Goal: Navigation & Orientation: Find specific page/section

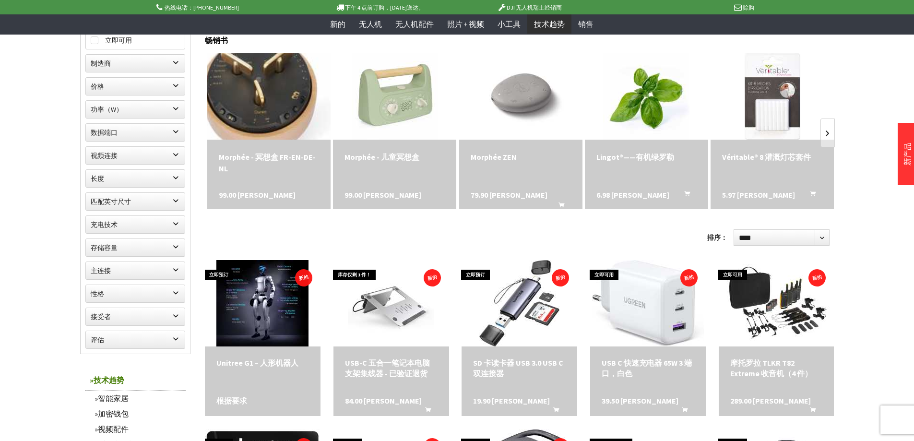
scroll to position [240, 0]
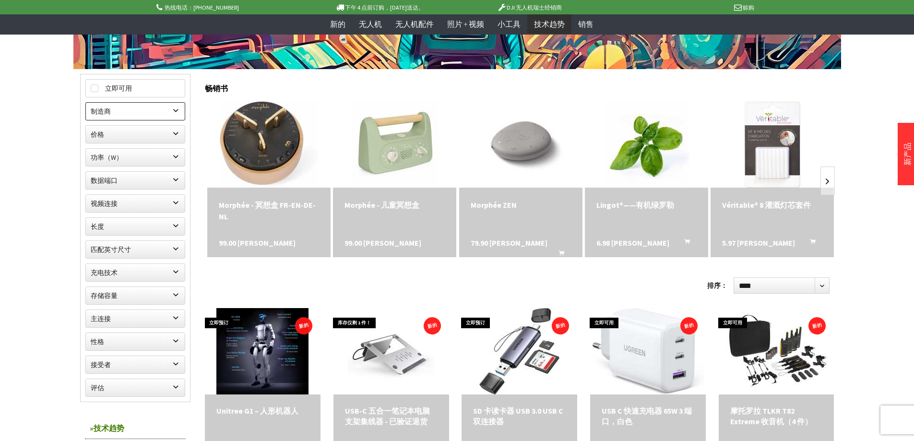
click at [178, 111] on label "制造商" at bounding box center [135, 111] width 99 height 17
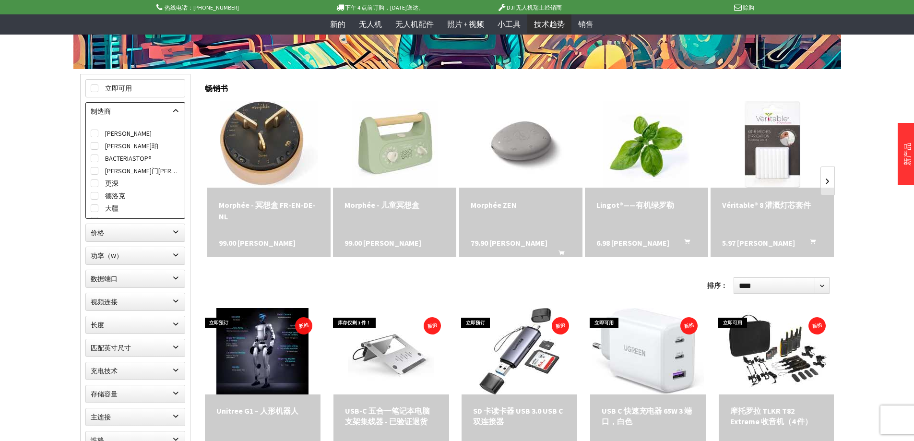
click at [178, 111] on label "制造商" at bounding box center [135, 111] width 99 height 17
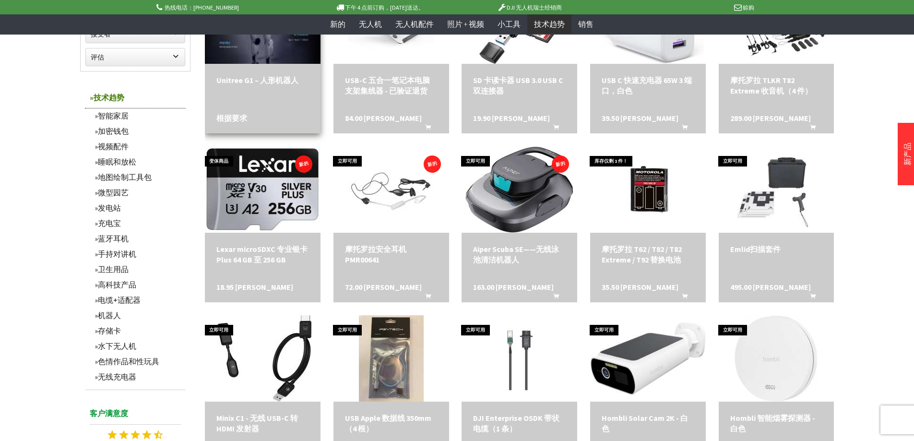
scroll to position [624, 0]
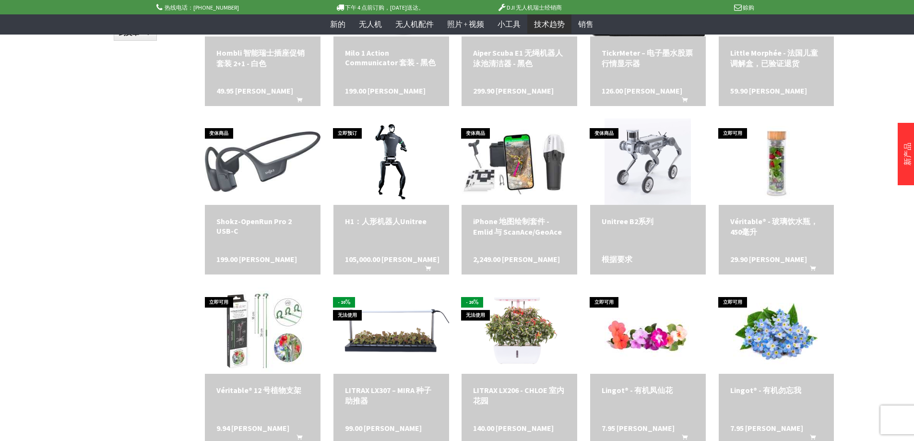
scroll to position [1152, 0]
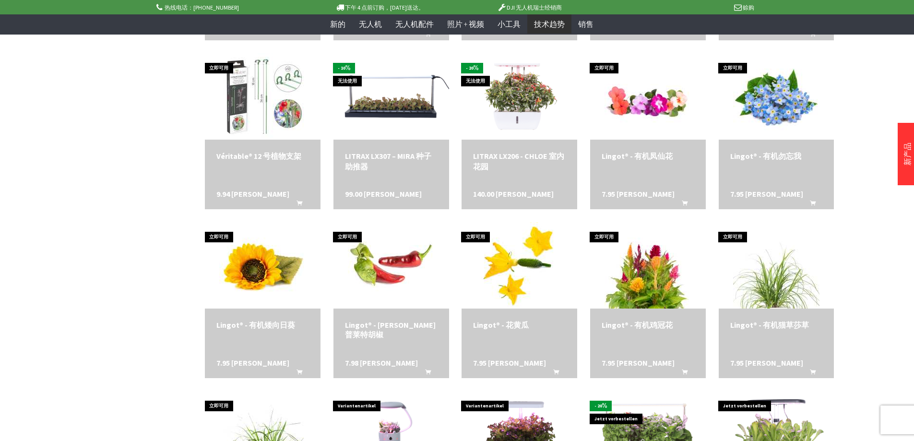
scroll to position [1344, 0]
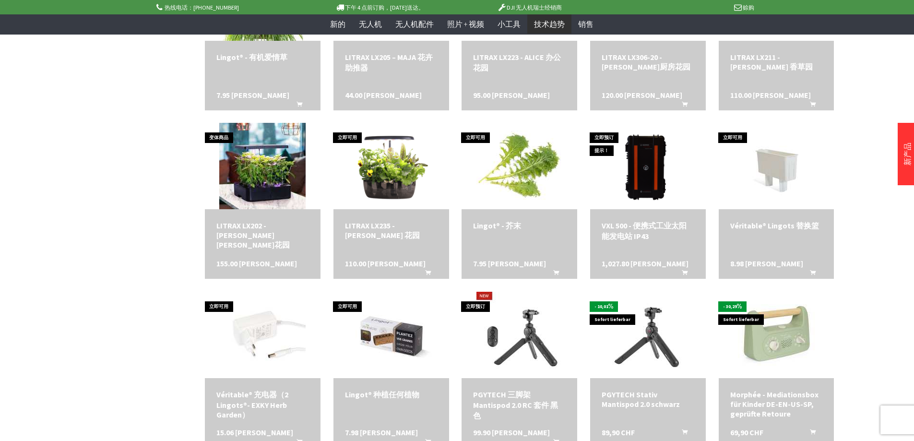
scroll to position [2016, 0]
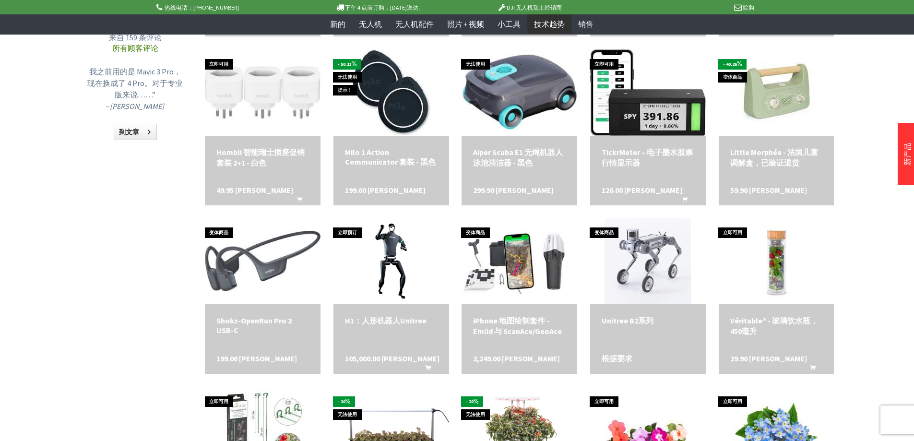
scroll to position [816, 0]
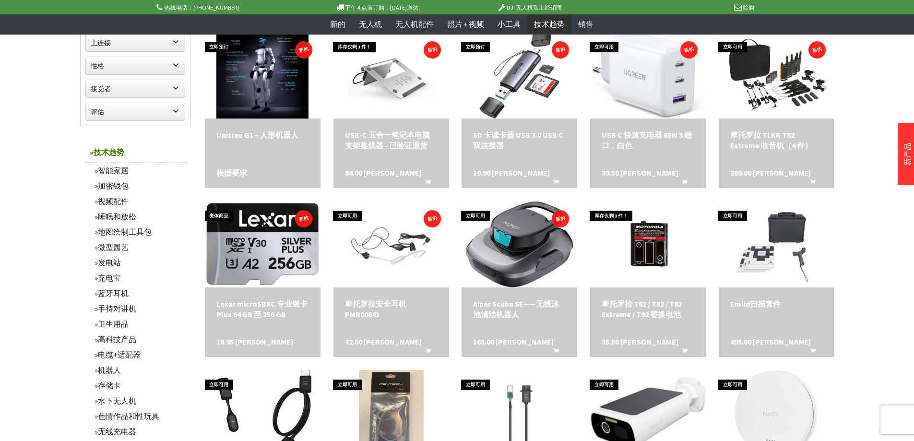
scroll to position [528, 0]
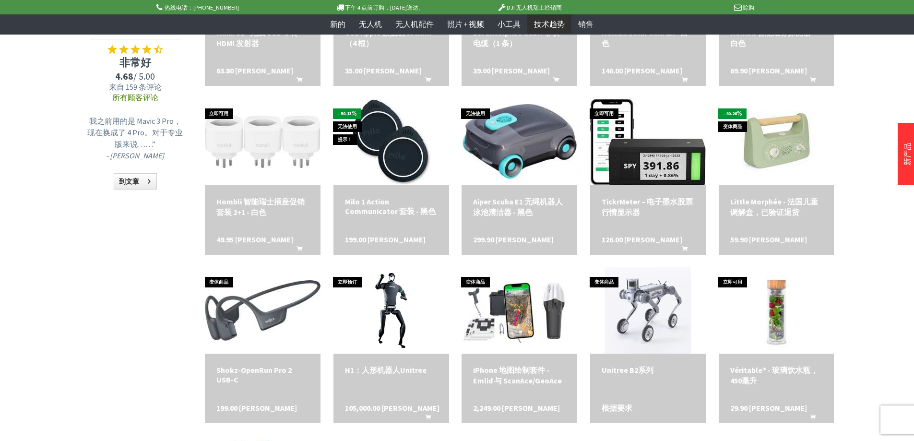
scroll to position [960, 0]
